Goal: Find specific page/section: Find specific page/section

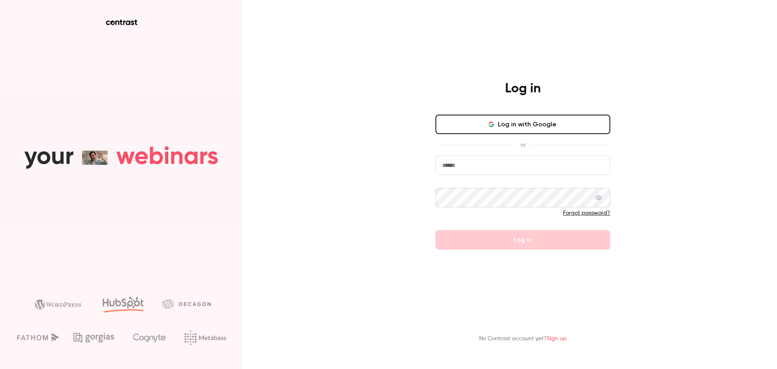
click at [540, 122] on button "Log in with Google" at bounding box center [522, 123] width 175 height 19
